Goal: Information Seeking & Learning: Understand process/instructions

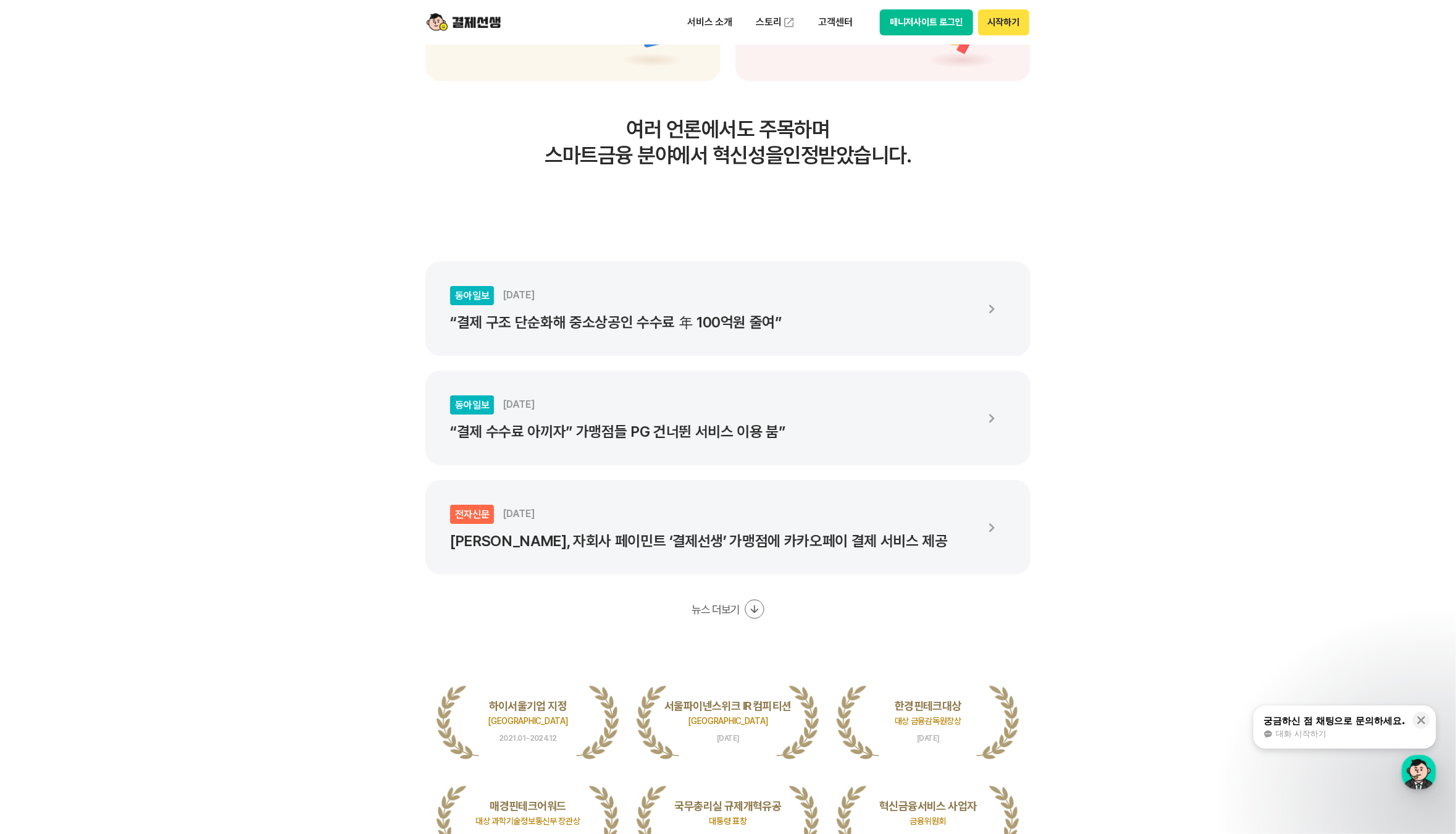
scroll to position [10853, 0]
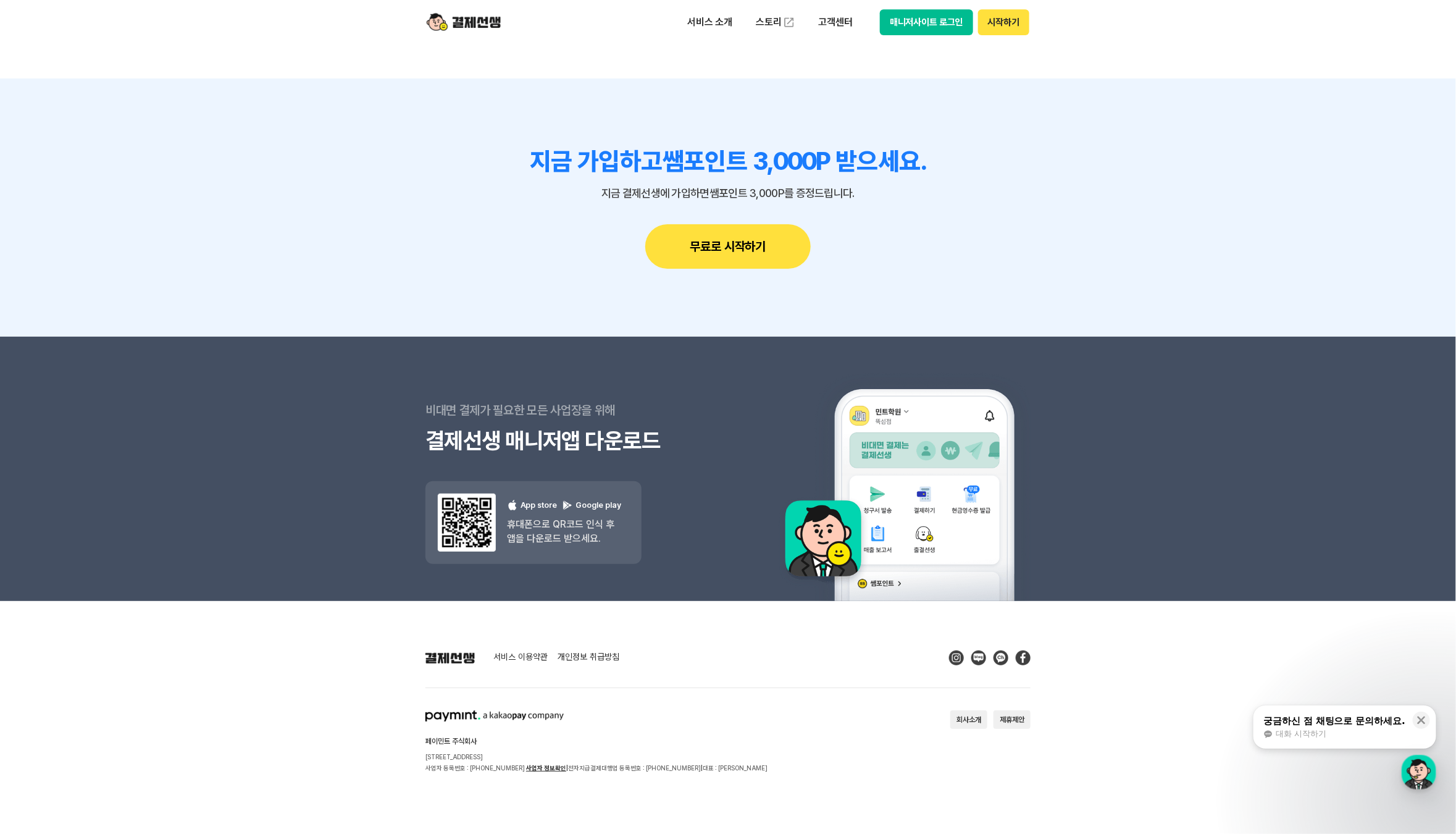
click at [538, 648] on footer "서비스 이용약관 개인정보 취급방침 페이민트 주식회사 서울시 성동구 상원1길 26 서울숲A타워 409호 사업자 등록번호 : 220-88-7547…" at bounding box center [728, 718] width 1456 height 234
click at [533, 654] on link "서비스 이용약관" at bounding box center [520, 658] width 54 height 11
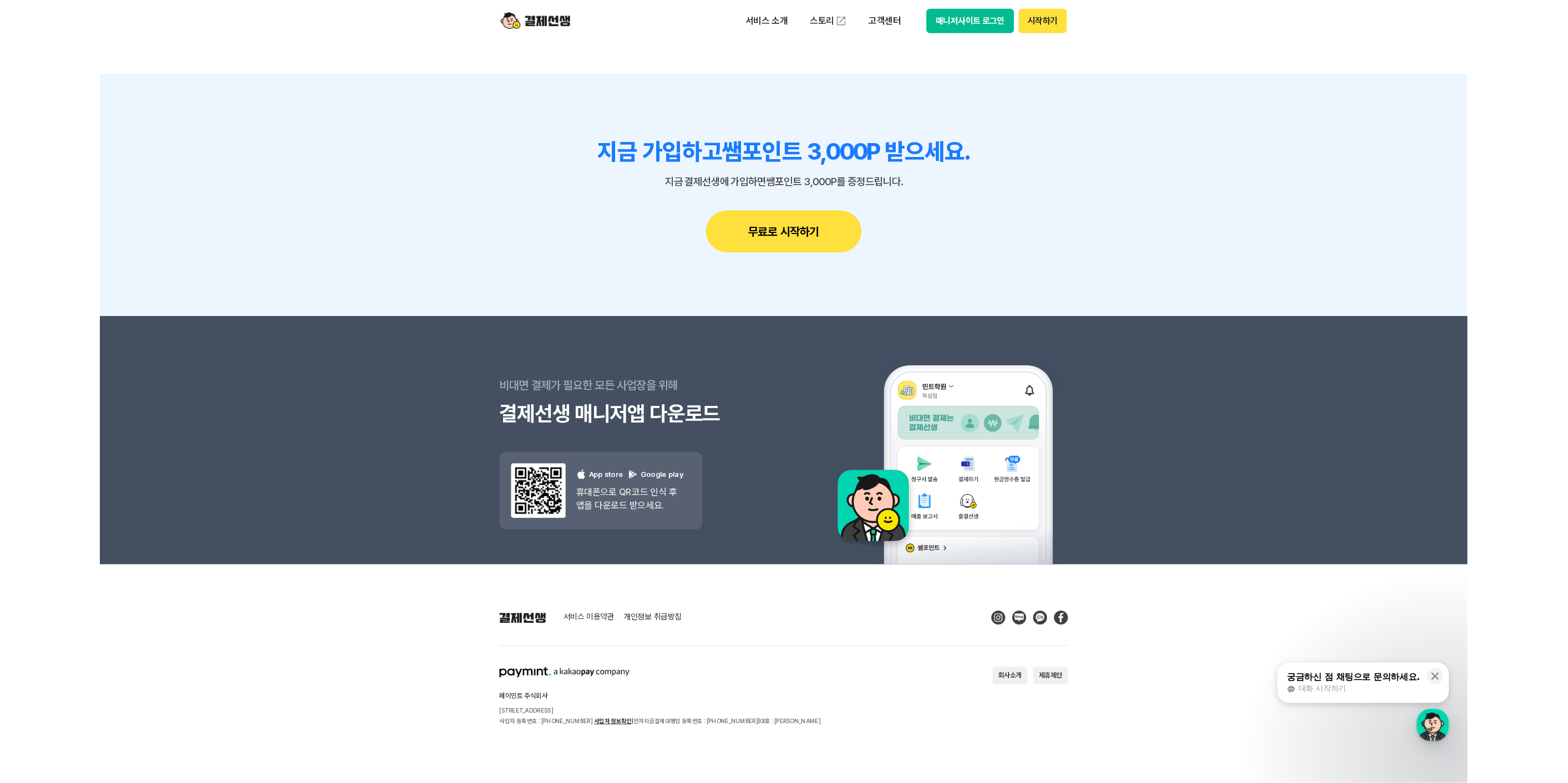
scroll to position [9716, 0]
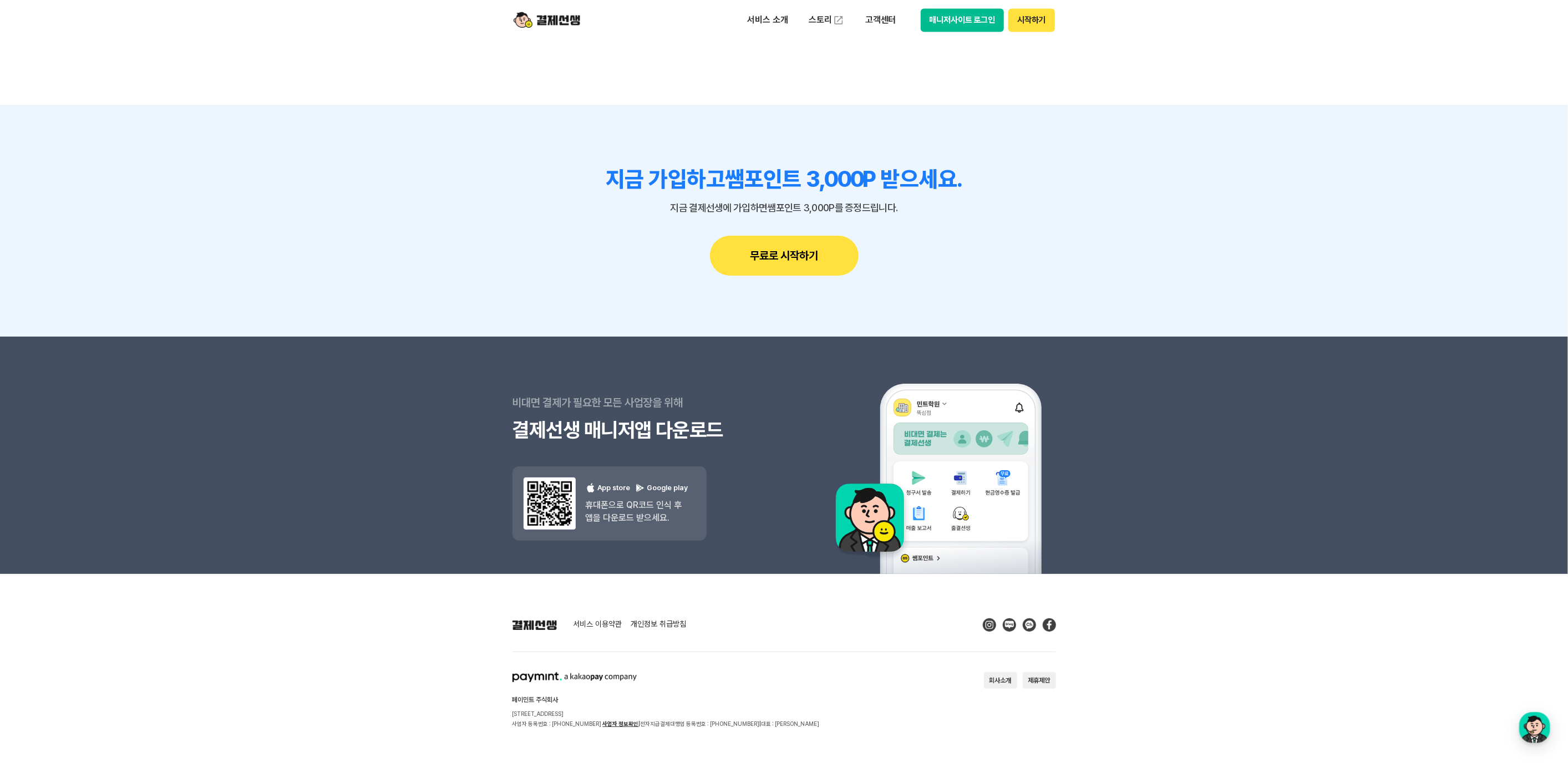
click at [596, 620] on link "서비스 이용약관" at bounding box center [598, 625] width 48 height 10
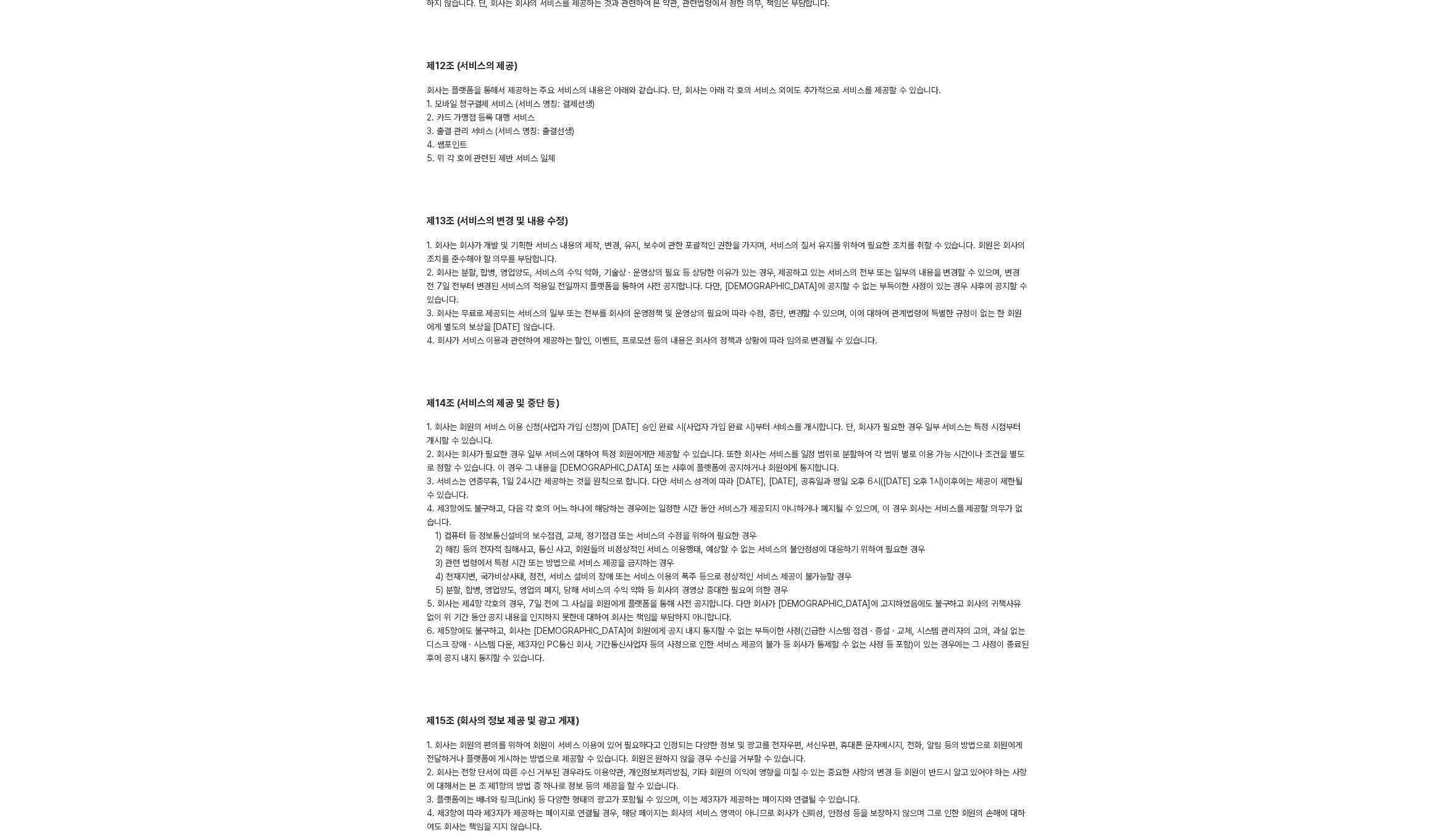
scroll to position [2470, 0]
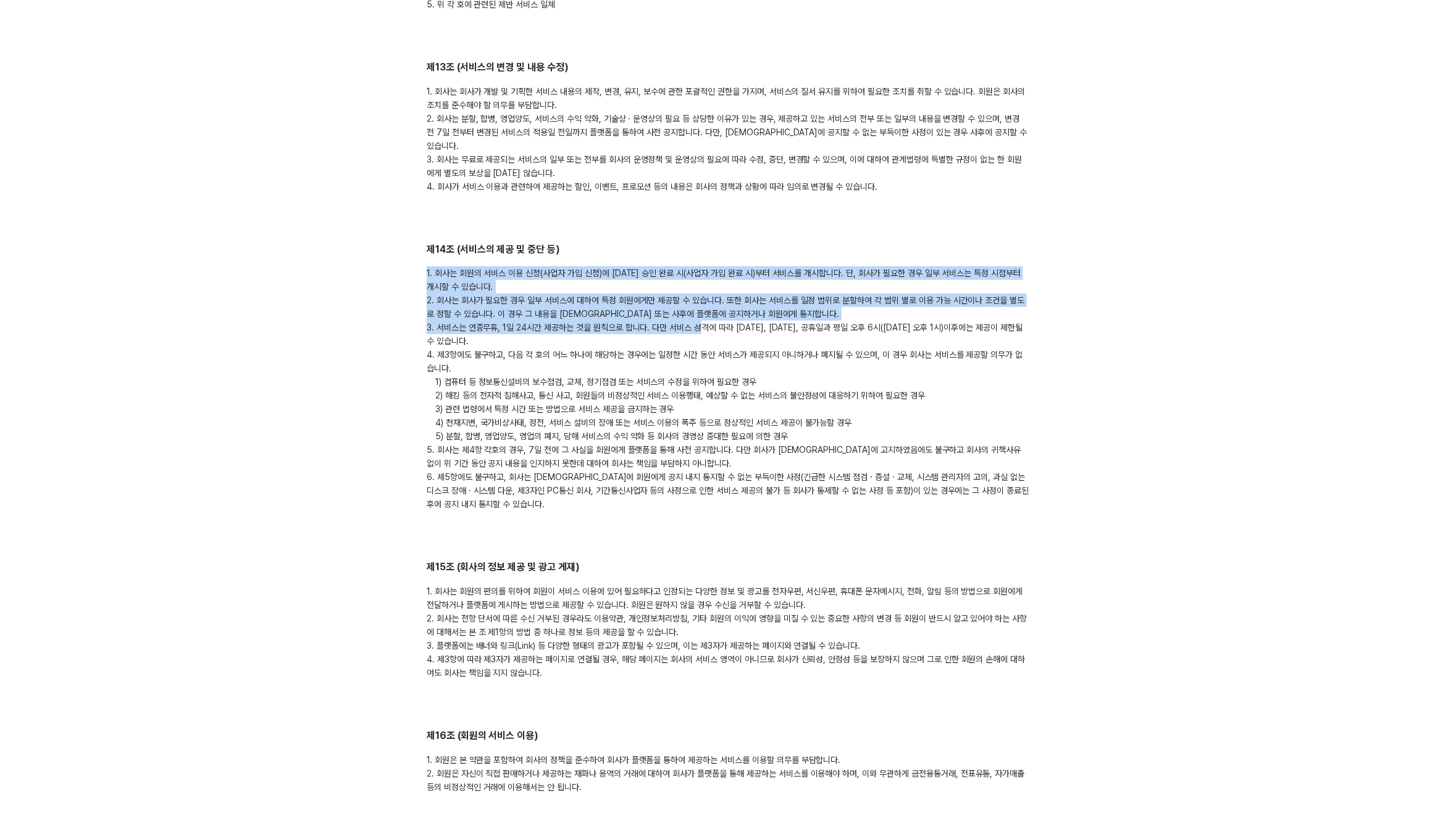
drag, startPoint x: 413, startPoint y: 233, endPoint x: 701, endPoint y: 302, distance: 296.2
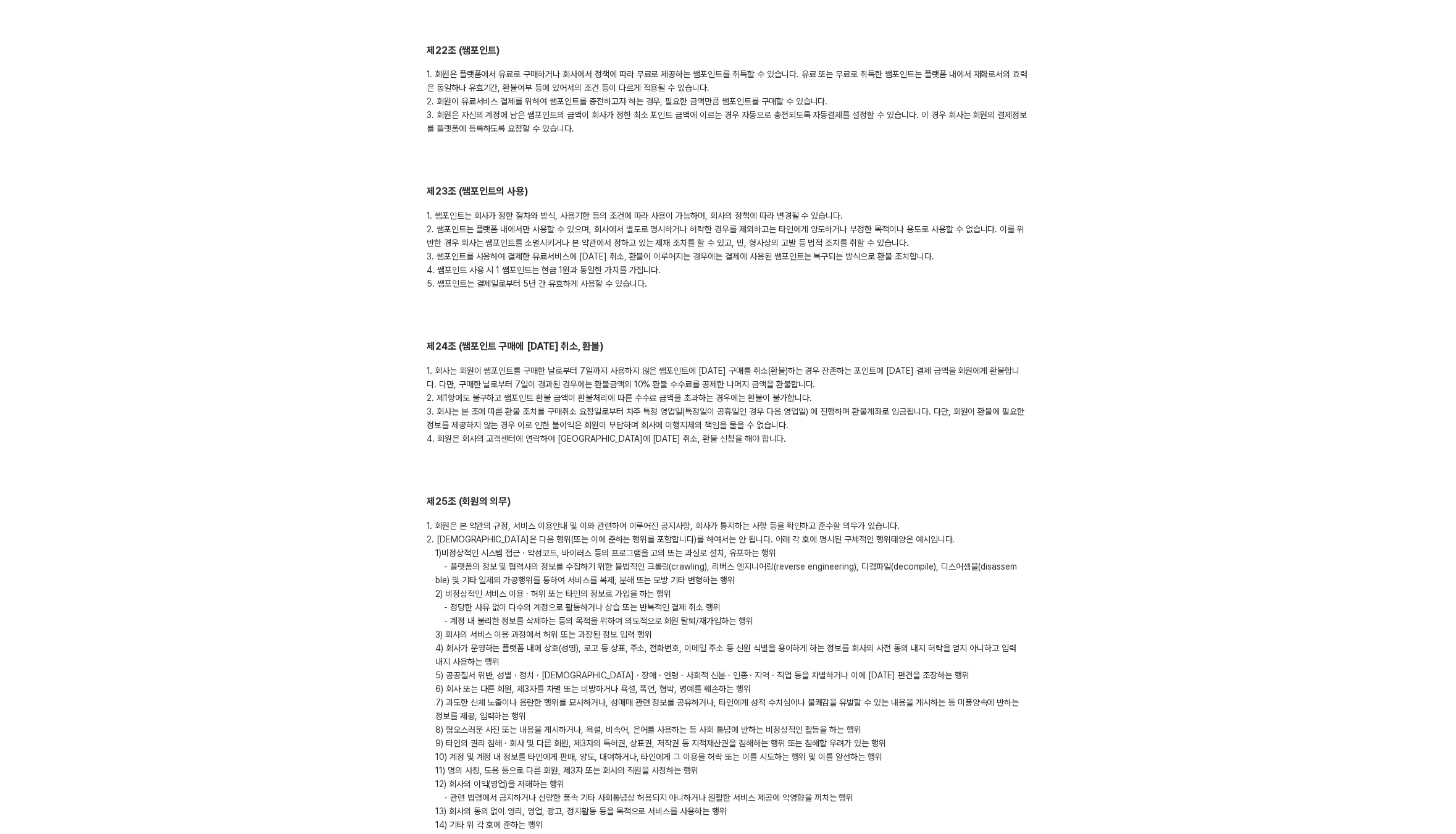
scroll to position [3911, 0]
drag, startPoint x: 451, startPoint y: 544, endPoint x: 692, endPoint y: 561, distance: 241.6
click at [692, 561] on div "1. 회원은 본 약관의 규정, 서비스 이용안내 및 이와 관련하여 이루어진 공지사항, 회사가 통지하는 사항 등을 확인하고 준수할 의무가 있습니다…" at bounding box center [728, 672] width 603 height 312
click at [692, 584] on p "2) 비정상적인 서비스 이용 · 허위 또는 타인의 정보로 가입을 하는 행위" at bounding box center [728, 590] width 603 height 14
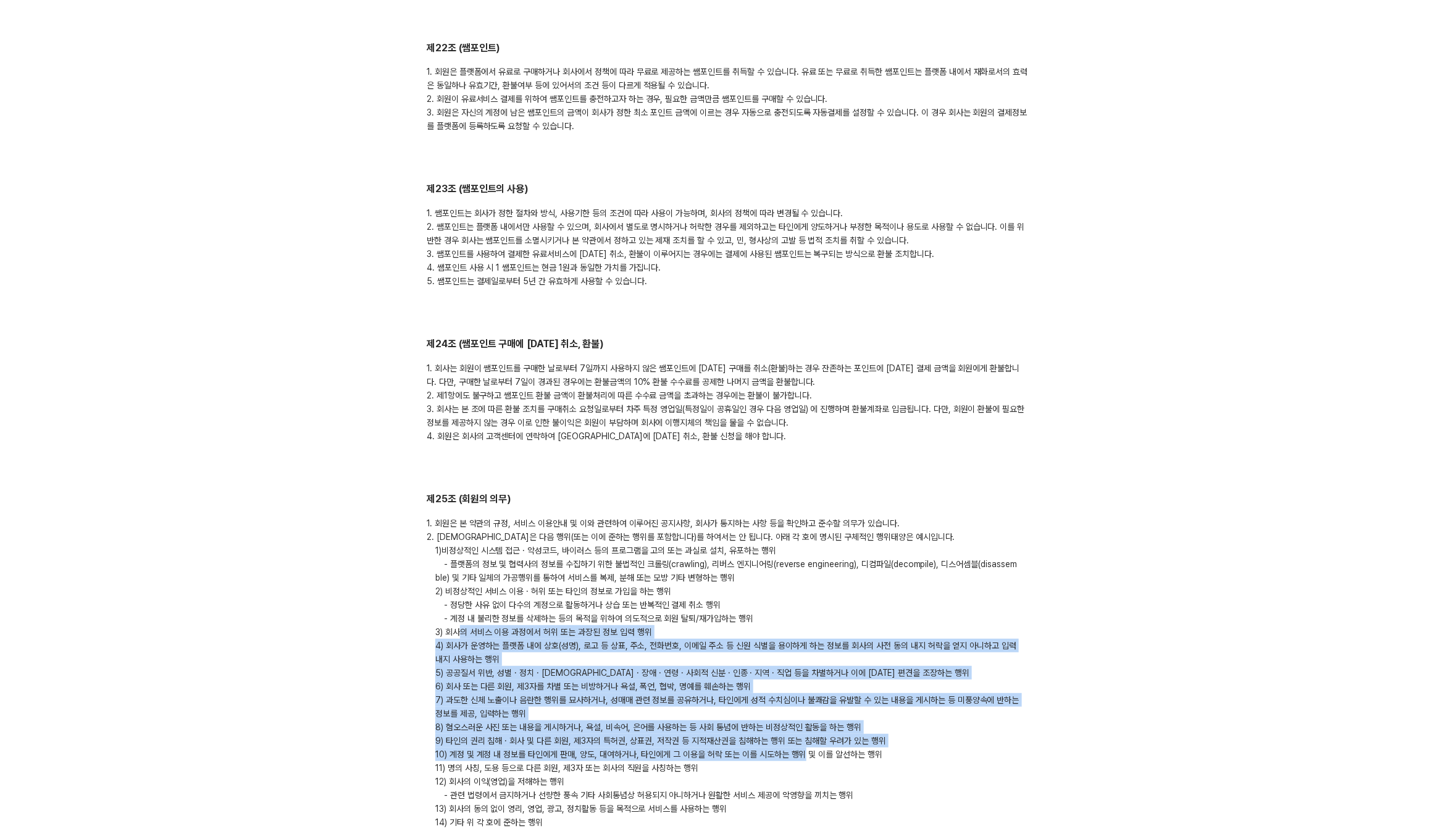
drag, startPoint x: 458, startPoint y: 604, endPoint x: 802, endPoint y: 728, distance: 365.7
click at [802, 728] on div "1. 회원은 본 약관의 규정, 서비스 이용안내 및 이와 관련하여 이루어진 공지사항, 회사가 통지하는 사항 등을 확인하고 준수할 의무가 있습니다…" at bounding box center [728, 672] width 603 height 312
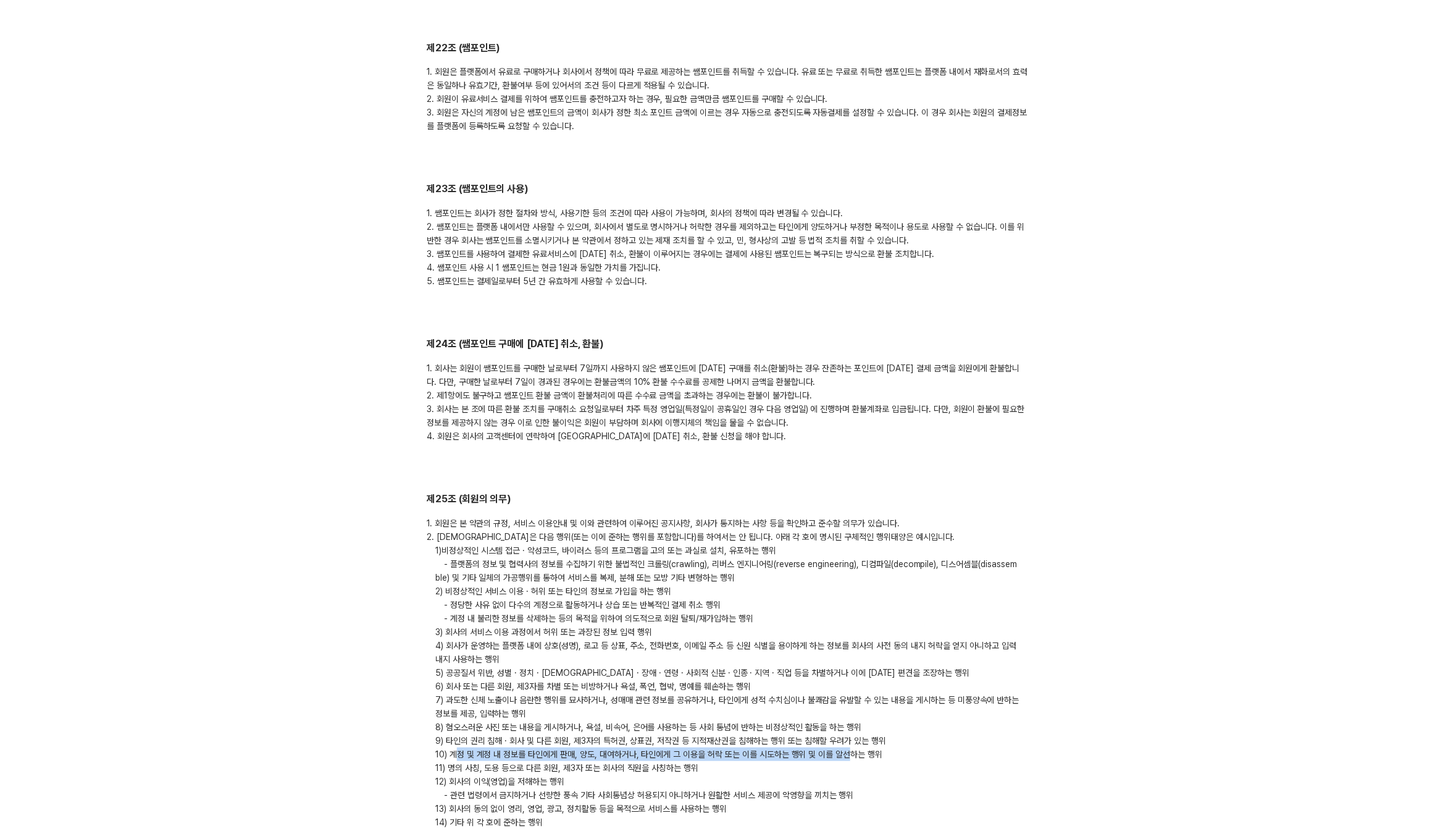
drag, startPoint x: 848, startPoint y: 723, endPoint x: 457, endPoint y: 728, distance: 391.0
click at [459, 747] on p "10) 계정 및 계정 내 정보를 타인에게 판매, 양도, 대여하거나, 타인에게 그 이용을 허락 또는 이를 시도하는 행위 및 이를 알선하는 행위" at bounding box center [728, 754] width 603 height 14
click at [450, 760] on p "11) 명의 사칭, 도용 등으로 다른 회원, 제3자 또는 회사의 직원을 사칭하는 행위" at bounding box center [728, 767] width 603 height 14
drag, startPoint x: 450, startPoint y: 738, endPoint x: 683, endPoint y: 740, distance: 233.0
click at [683, 760] on p "11) 명의 사칭, 도용 등으로 다른 회원, 제3자 또는 회사의 직원을 사칭하는 행위" at bounding box center [728, 767] width 603 height 14
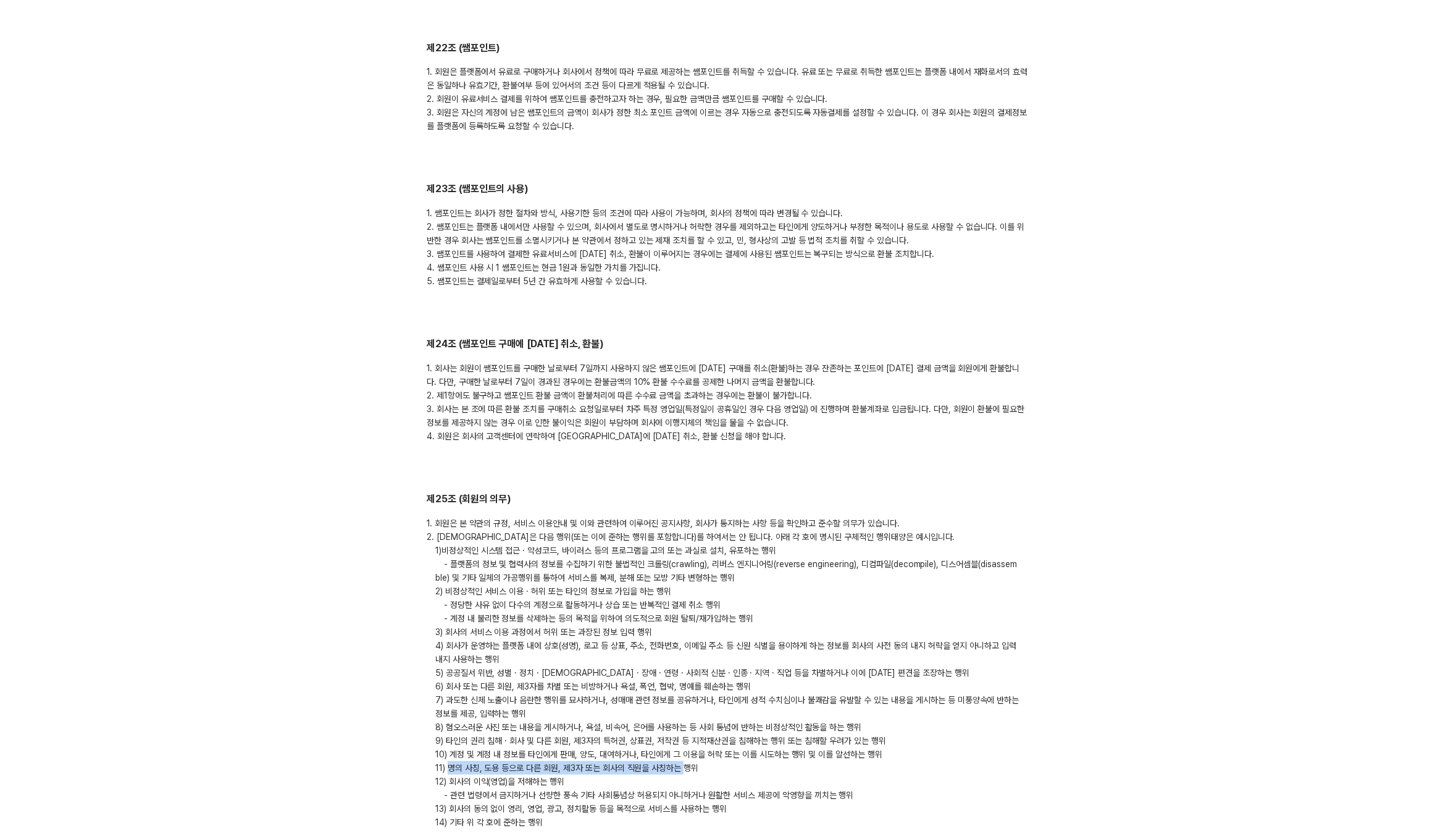
click at [680, 760] on p "11) 명의 사칭, 도용 등으로 다른 회원, 제3자 또는 회사의 직원을 사칭하는 행위" at bounding box center [728, 767] width 603 height 14
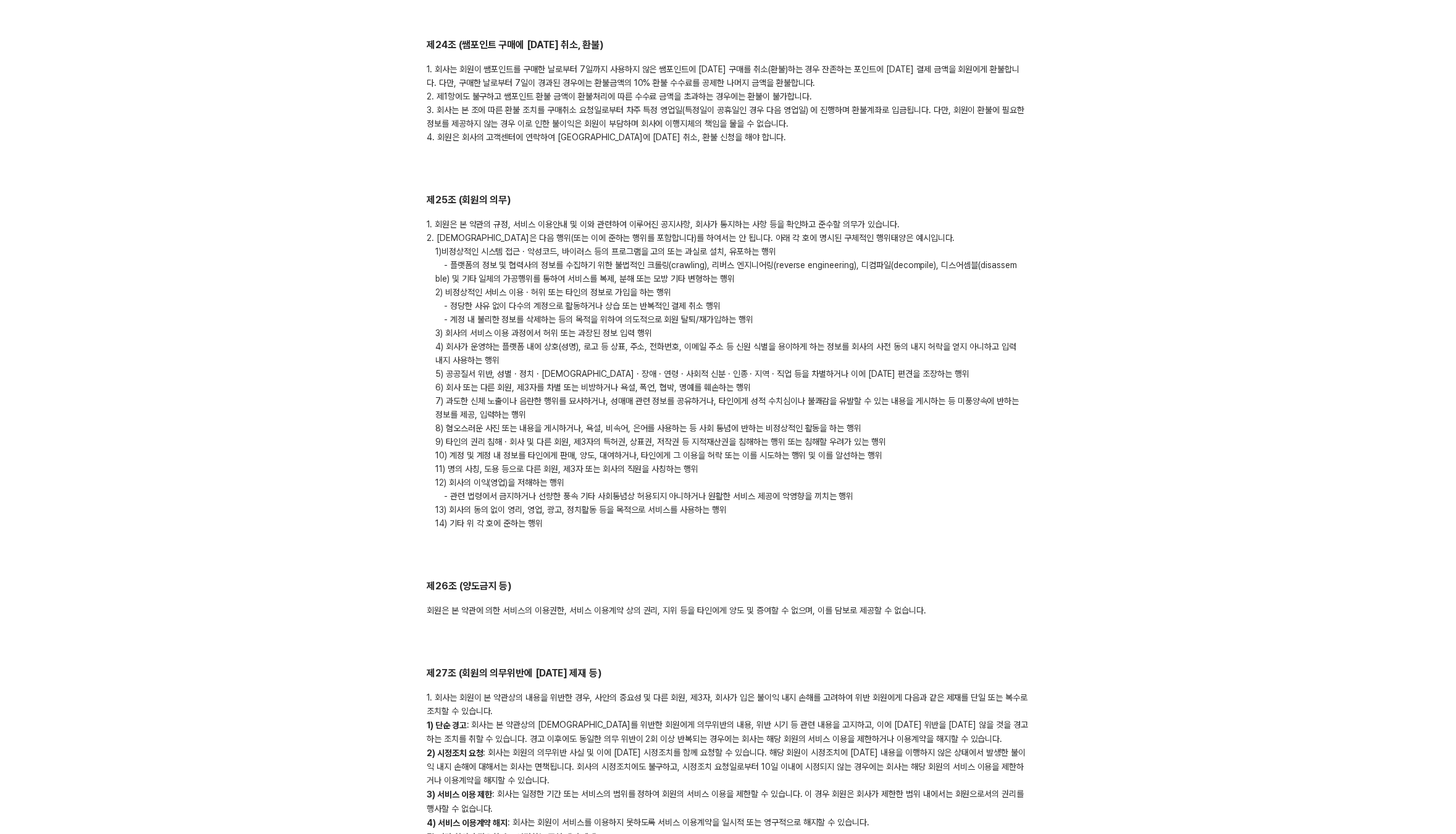
scroll to position [4185, 0]
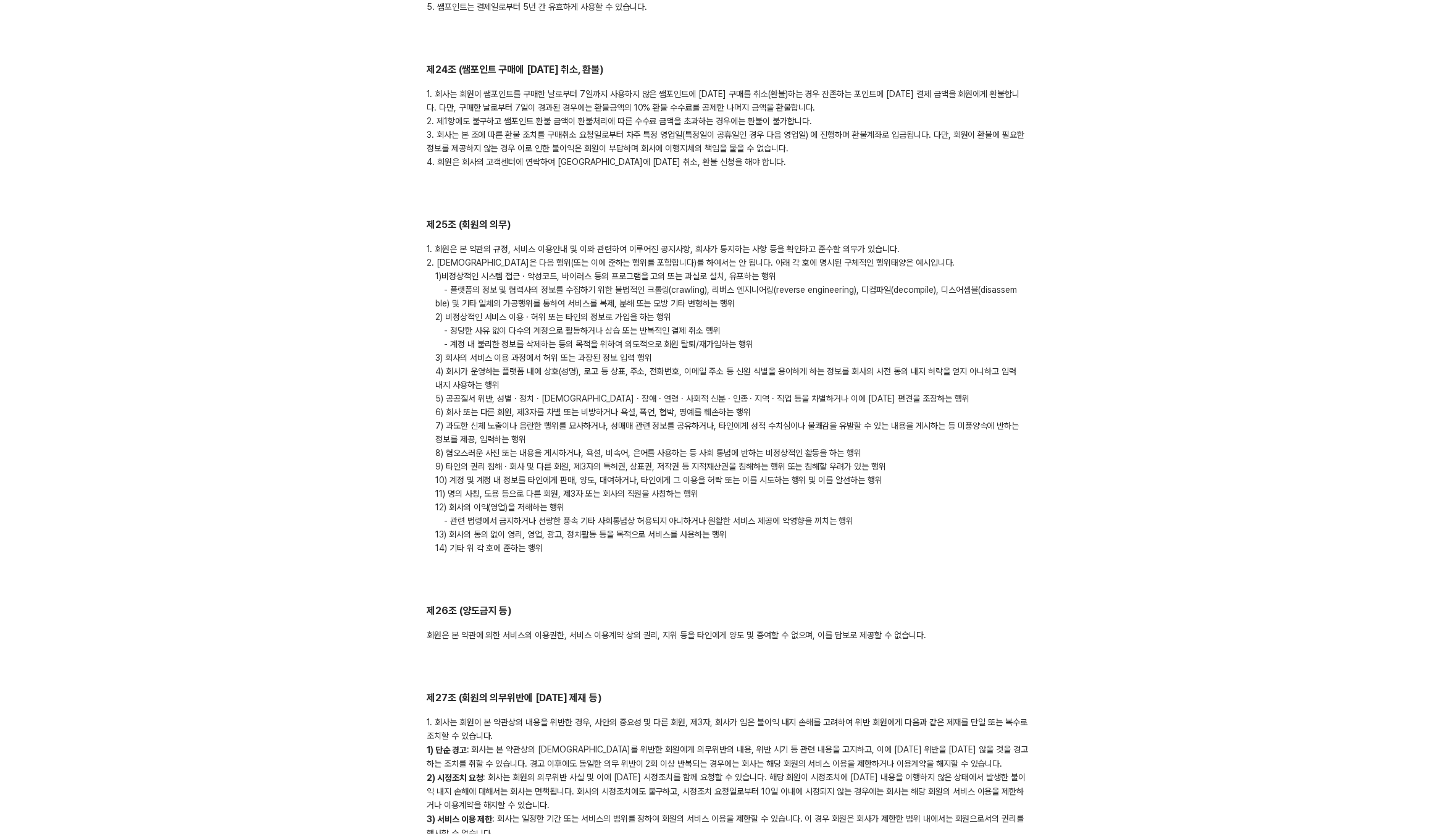
click at [696, 63] on h2 "제24조 (쌤포인트 구매에 [DATE] 취소, 환불)" at bounding box center [728, 70] width 603 height 14
